Goal: Navigation & Orientation: Find specific page/section

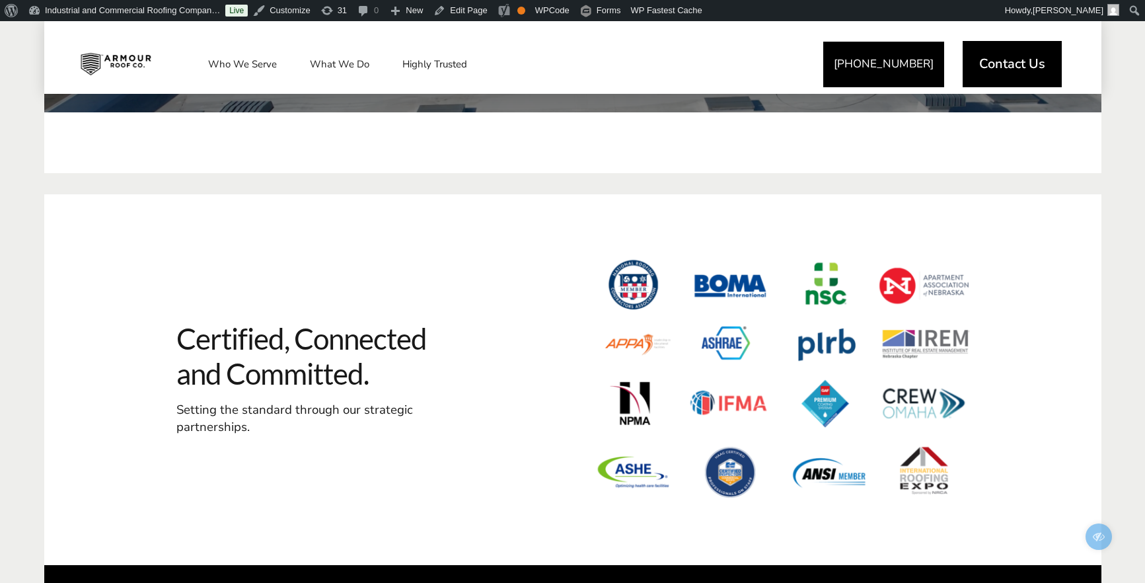
scroll to position [4561, 0]
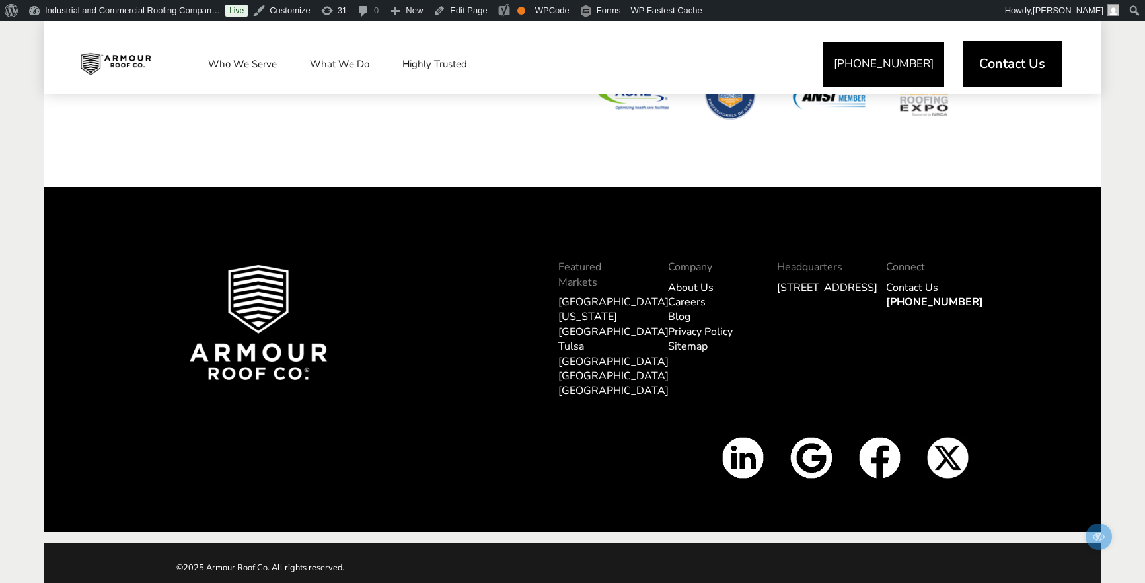
click at [579, 383] on link "Tampa" at bounding box center [613, 390] width 110 height 15
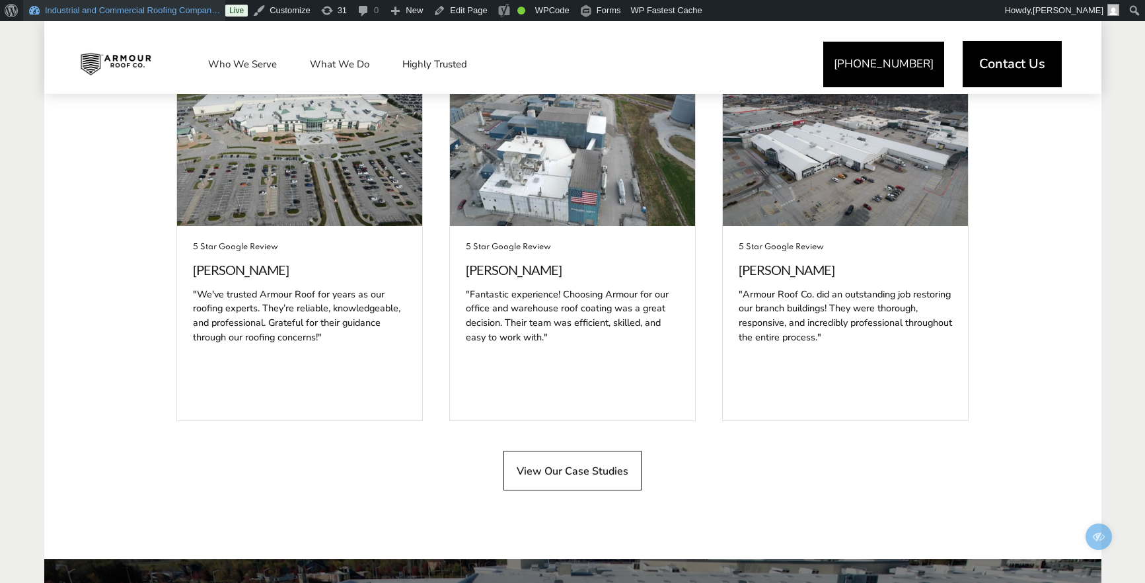
scroll to position [3162, 0]
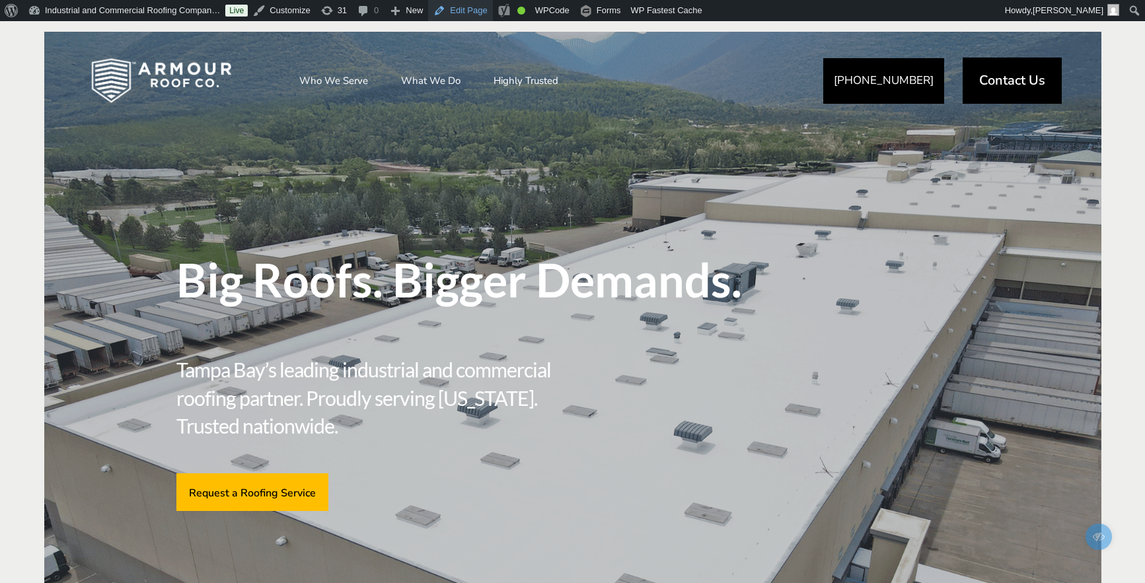
click at [482, 11] on link "Edit Page" at bounding box center [460, 10] width 64 height 21
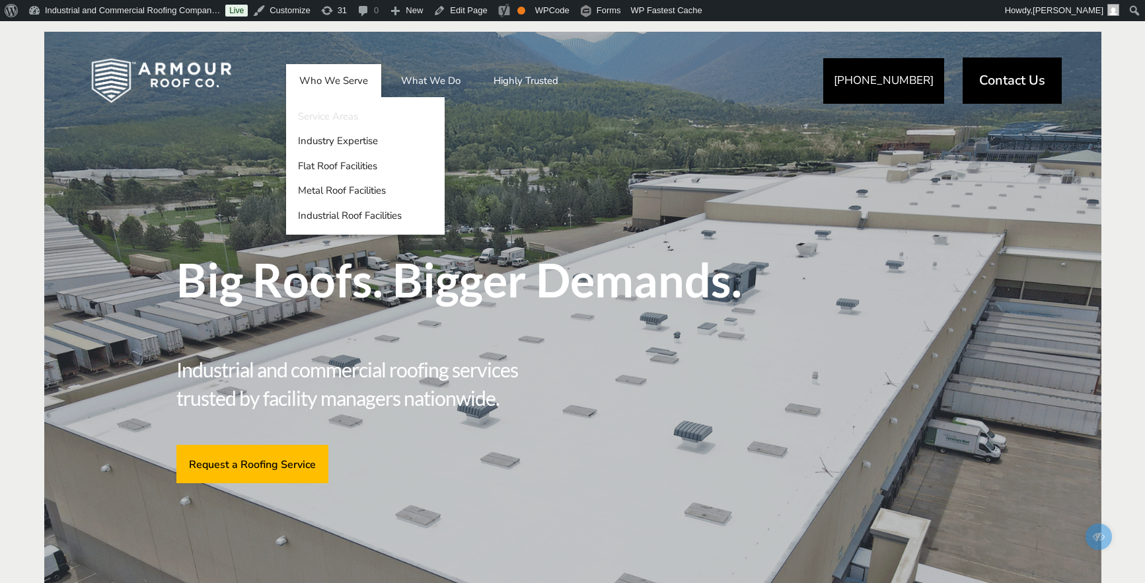
click at [330, 118] on link "Service Areas" at bounding box center [365, 116] width 159 height 25
